Goal: Register for event/course

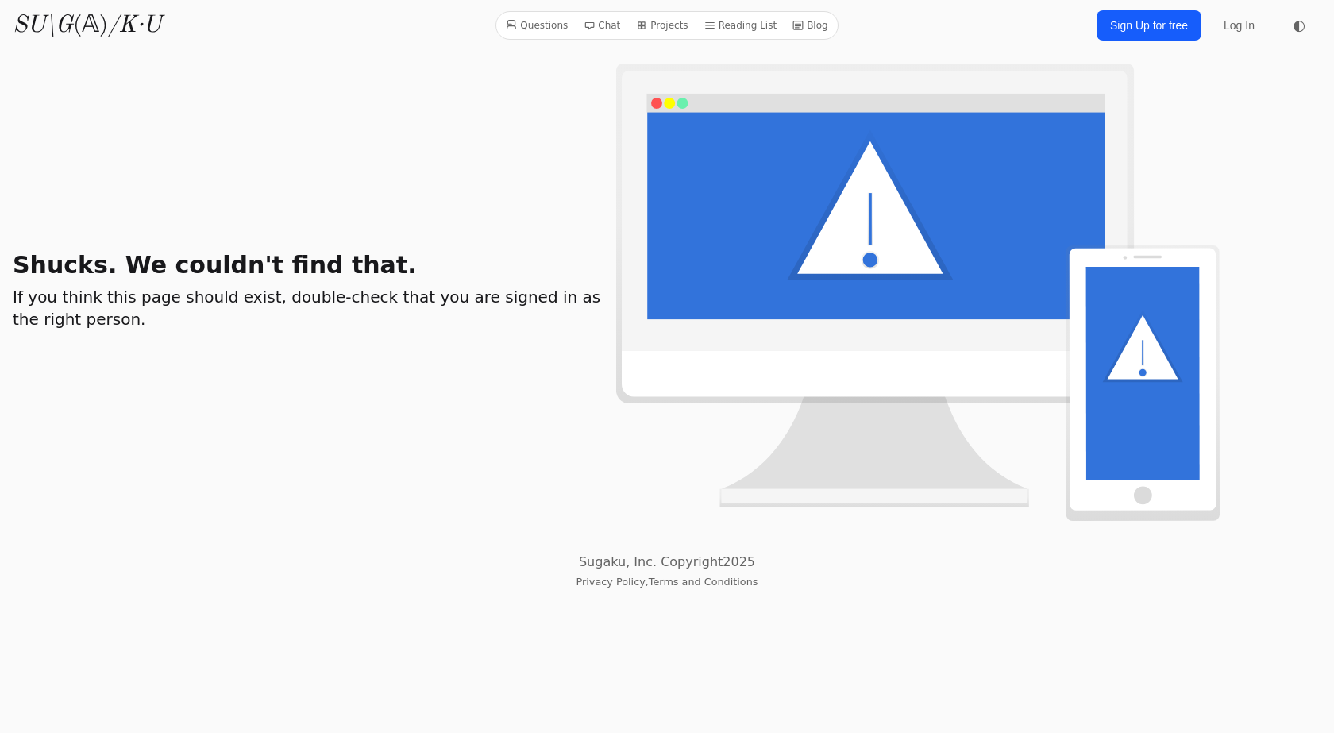
click at [547, 28] on link "Questions" at bounding box center [536, 25] width 75 height 21
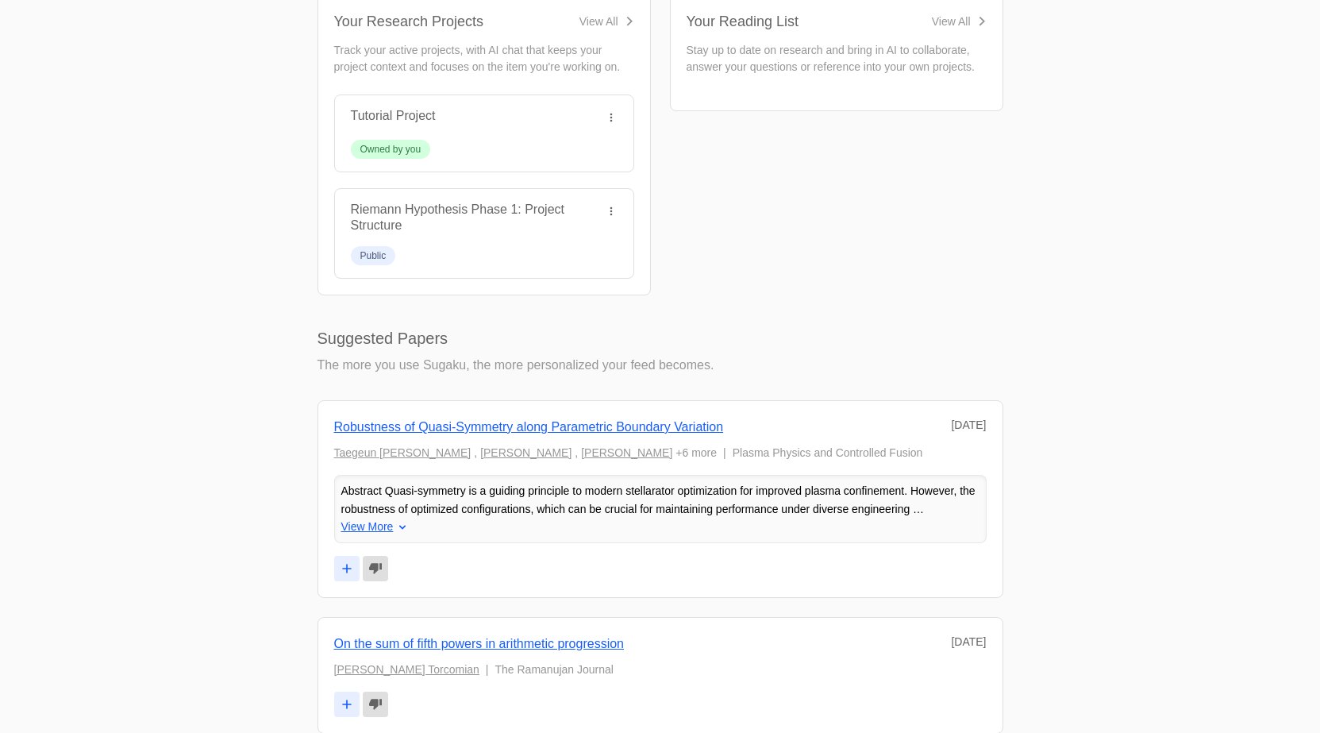
scroll to position [238, 0]
